Goal: Transaction & Acquisition: Purchase product/service

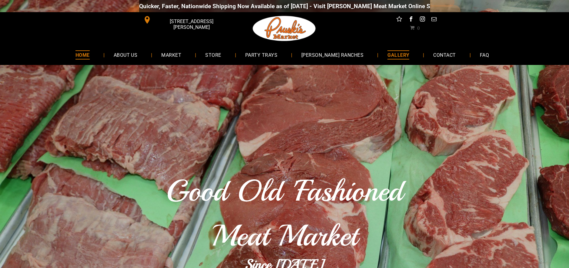
click at [387, 53] on span "GALLERY" at bounding box center [398, 54] width 22 height 9
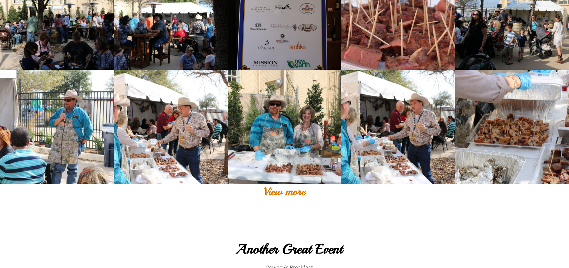
scroll to position [525, 0]
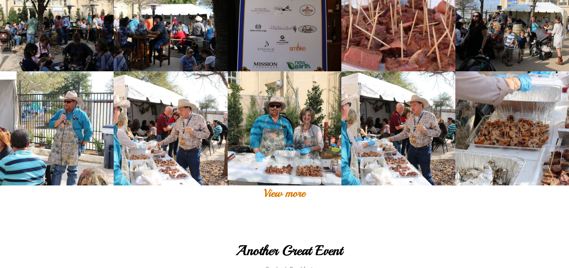
click at [287, 196] on div "View more" at bounding box center [284, 192] width 569 height 15
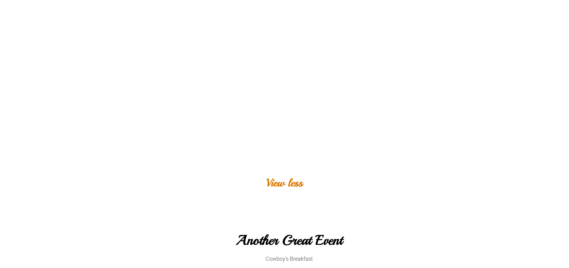
scroll to position [1282, 0]
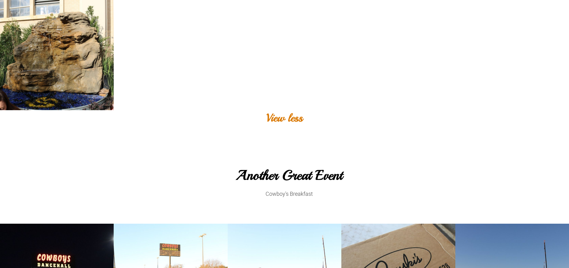
click at [279, 118] on div "View less" at bounding box center [284, 117] width 569 height 15
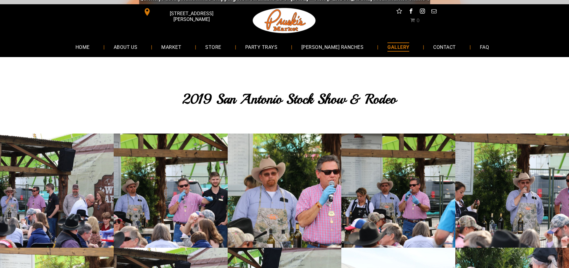
scroll to position [0, 0]
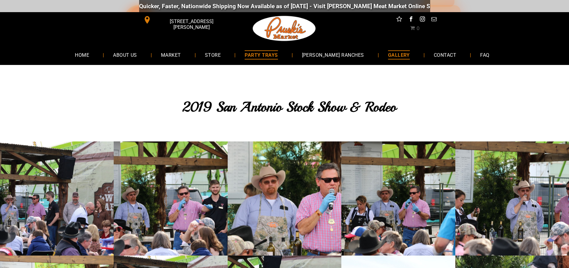
click at [275, 53] on span "PARTY TRAYS" at bounding box center [261, 54] width 33 height 9
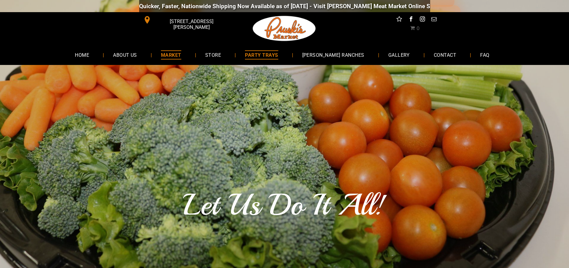
click at [181, 56] on span "MARKET" at bounding box center [171, 54] width 20 height 9
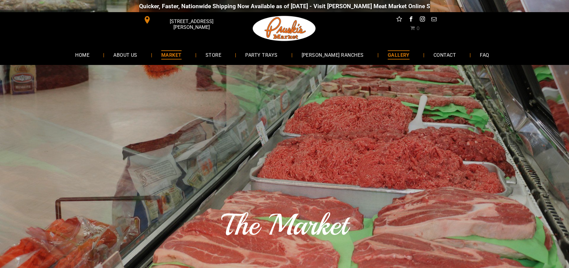
click at [392, 56] on span "GALLERY" at bounding box center [399, 54] width 22 height 9
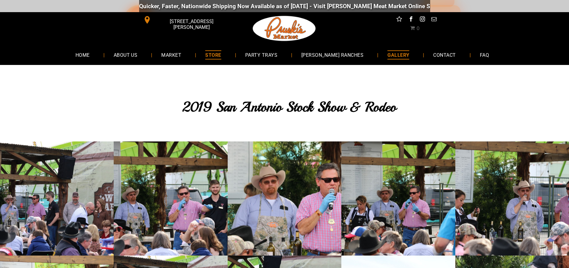
click at [221, 57] on span "STORE" at bounding box center [213, 54] width 16 height 9
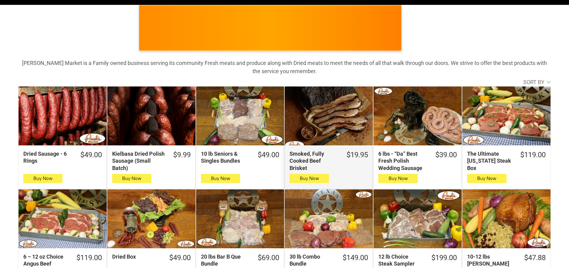
scroll to position [61, 0]
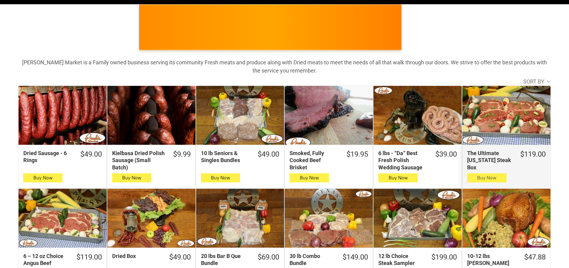
click at [489, 178] on icon "button" at bounding box center [486, 177] width 6 height 7
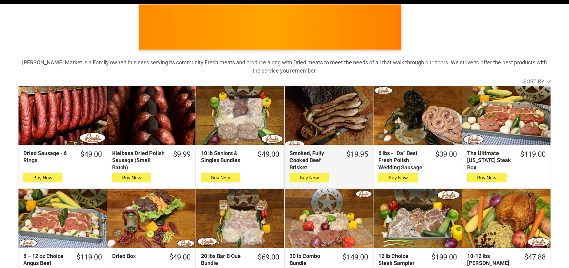
click at [332, 126] on div "Smoked, Fully Cooked Beef Brisket" at bounding box center [329, 115] width 88 height 59
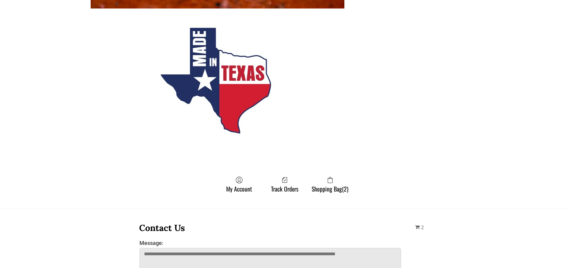
scroll to position [667, 0]
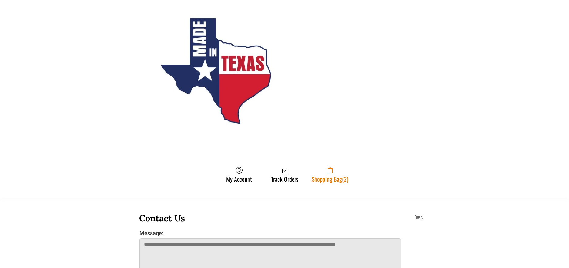
click at [330, 181] on link "Shopping Bag (2)" at bounding box center [330, 174] width 43 height 16
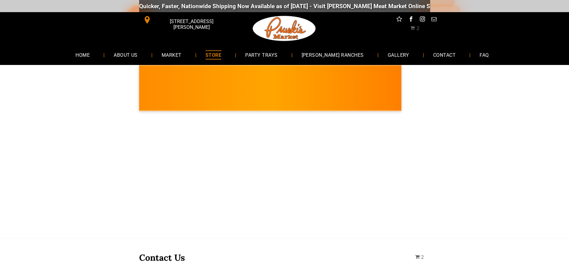
select select "*"
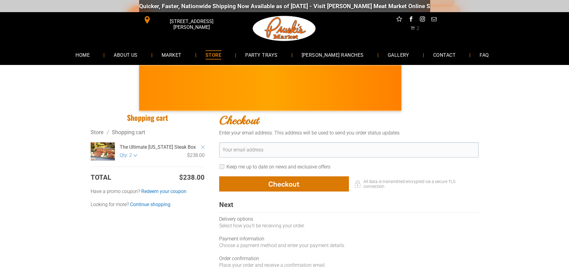
click at [202, 146] on icon "Remove Item" at bounding box center [202, 146] width 3 height 3
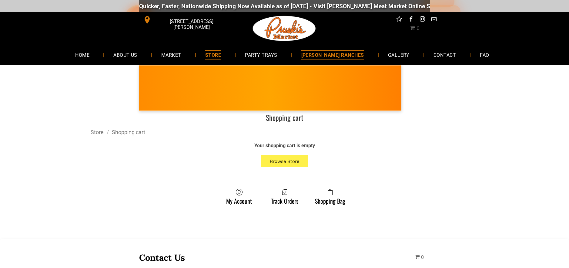
click at [325, 57] on span "[PERSON_NAME] RANCHES" at bounding box center [332, 54] width 63 height 9
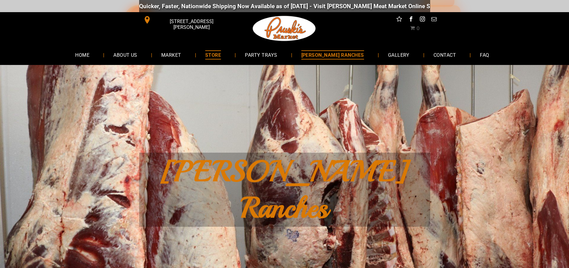
click at [221, 56] on span "STORE" at bounding box center [213, 54] width 16 height 9
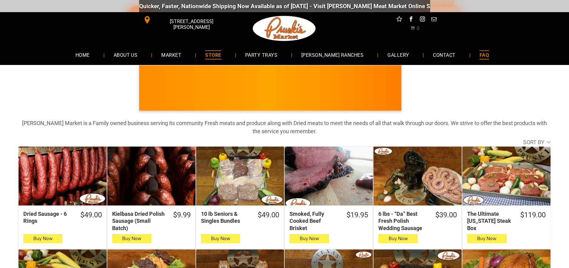
click at [480, 59] on span "FAQ" at bounding box center [484, 54] width 9 height 9
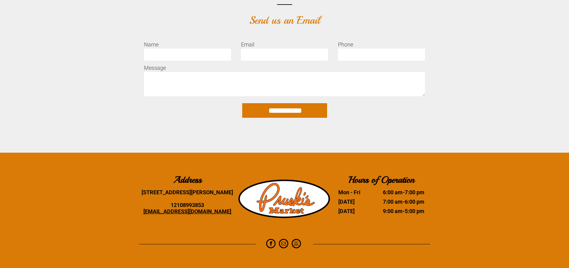
scroll to position [1735, 0]
